Goal: Task Accomplishment & Management: Manage account settings

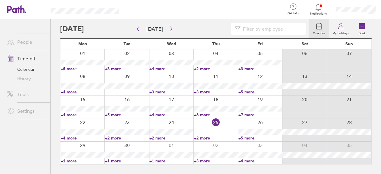
click at [249, 137] on link "+5 more" at bounding box center [260, 137] width 44 height 5
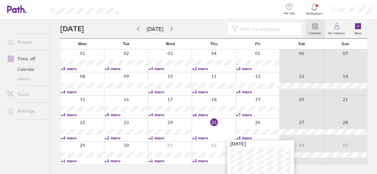
scroll to position [12, 0]
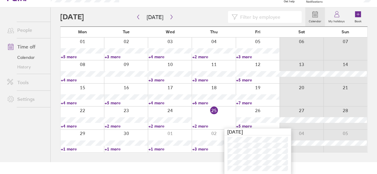
drag, startPoint x: 221, startPoint y: 119, endPoint x: 70, endPoint y: 159, distance: 156.0
click at [221, 119] on div at bounding box center [213, 118] width 44 height 23
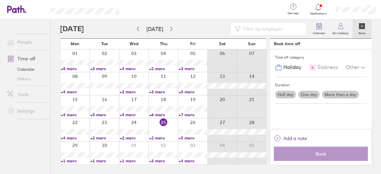
click at [70, 159] on link "+1 more" at bounding box center [75, 160] width 29 height 5
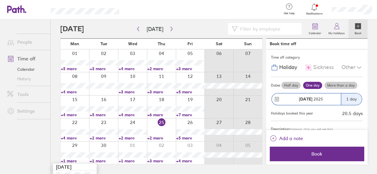
scroll to position [12, 0]
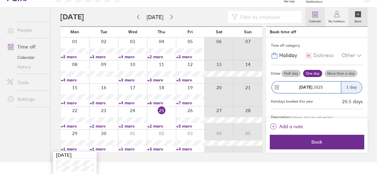
click at [317, 18] on label "Calendar" at bounding box center [315, 20] width 20 height 5
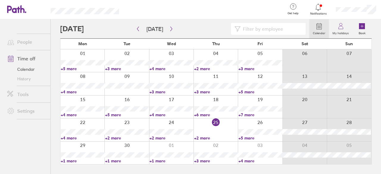
click at [321, 8] on icon at bounding box center [318, 7] width 7 height 7
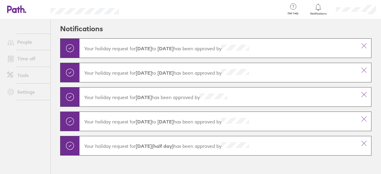
click at [25, 56] on link "Time off" at bounding box center [26, 59] width 48 height 12
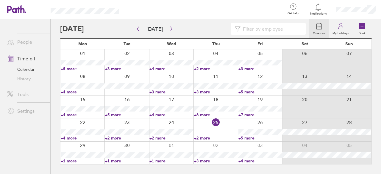
click at [199, 160] on link "+3 more" at bounding box center [216, 160] width 44 height 5
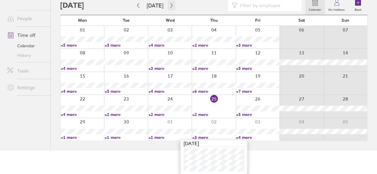
click at [169, 2] on button "button" at bounding box center [171, 6] width 7 height 10
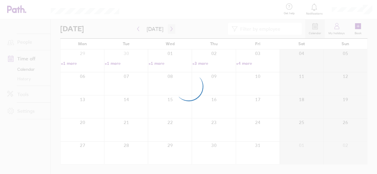
scroll to position [0, 0]
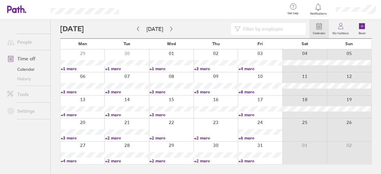
click at [70, 160] on link "+4 more" at bounding box center [83, 160] width 44 height 5
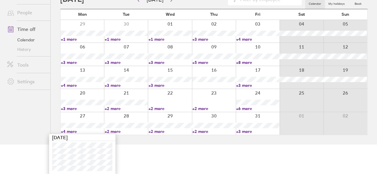
click at [29, 12] on link "People" at bounding box center [26, 13] width 48 height 12
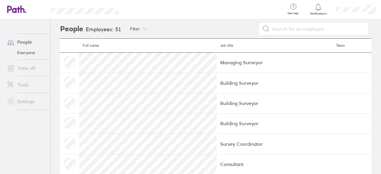
click at [24, 41] on link "People" at bounding box center [26, 42] width 48 height 12
click at [22, 69] on link "Time off" at bounding box center [26, 68] width 48 height 12
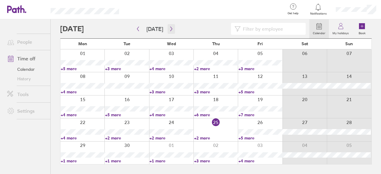
click at [170, 26] on button "button" at bounding box center [171, 29] width 7 height 10
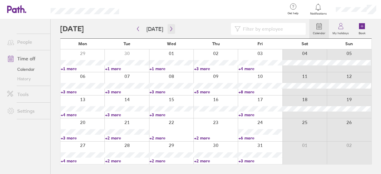
click at [170, 26] on button "button" at bounding box center [171, 29] width 7 height 10
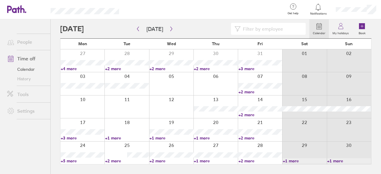
click at [127, 89] on div at bounding box center [126, 83] width 44 height 23
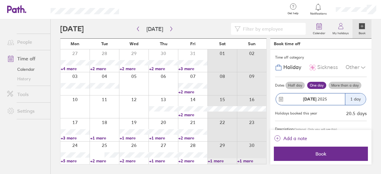
click at [305, 92] on button "[DATE] 1 day" at bounding box center [321, 99] width 92 height 18
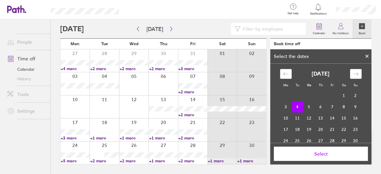
click at [366, 54] on icon at bounding box center [367, 56] width 4 height 4
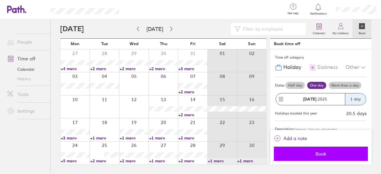
click at [319, 154] on span "Book" at bounding box center [321, 153] width 86 height 5
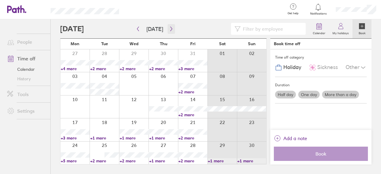
click at [171, 30] on icon "button" at bounding box center [171, 28] width 4 height 5
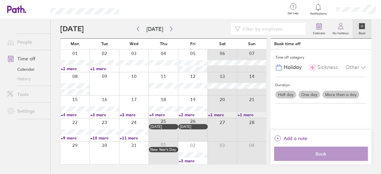
click at [71, 138] on link "+9 more" at bounding box center [75, 137] width 29 height 5
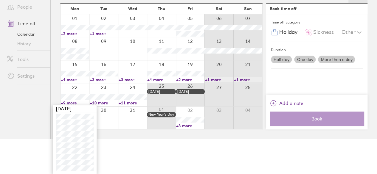
click at [73, 100] on link "+9 more" at bounding box center [75, 102] width 28 height 5
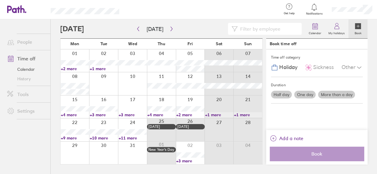
scroll to position [0, 0]
click at [137, 31] on icon "button" at bounding box center [138, 28] width 4 height 5
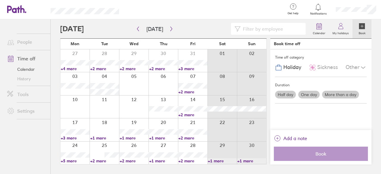
click at [18, 8] on icon at bounding box center [13, 9] width 13 height 7
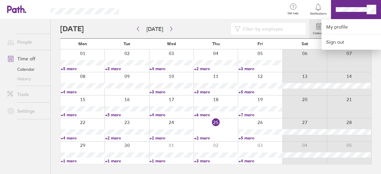
click at [156, 114] on div at bounding box center [190, 87] width 381 height 174
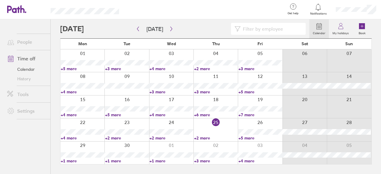
click at [156, 114] on link "+4 more" at bounding box center [171, 114] width 44 height 5
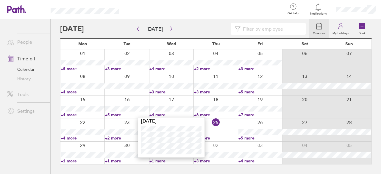
click at [244, 137] on link "+5 more" at bounding box center [260, 137] width 44 height 5
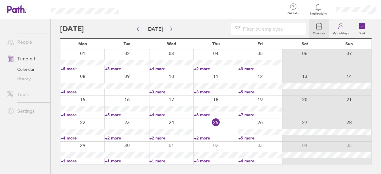
click at [205, 136] on link "+2 more" at bounding box center [216, 137] width 44 height 5
click at [252, 137] on link "+5 more" at bounding box center [260, 137] width 44 height 5
click at [251, 136] on link "+5 more" at bounding box center [260, 137] width 44 height 5
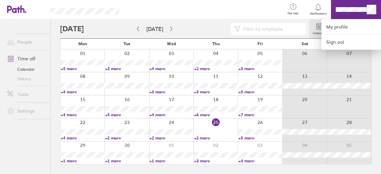
click at [355, 9] on div at bounding box center [190, 87] width 381 height 174
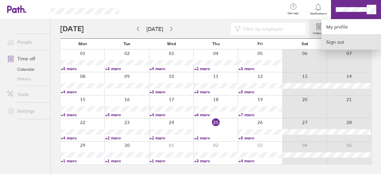
click at [340, 39] on link "Sign out" at bounding box center [352, 42] width 60 height 15
